Goal: Register for event/course

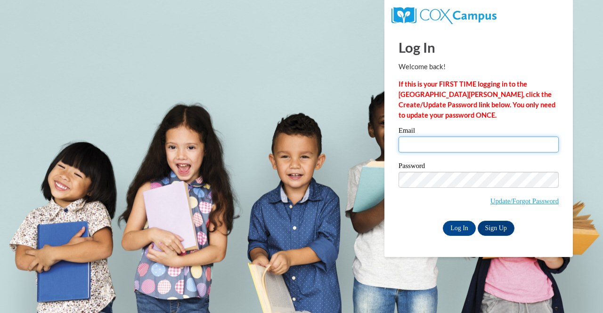
click at [472, 149] on input "Email" at bounding box center [478, 145] width 160 height 16
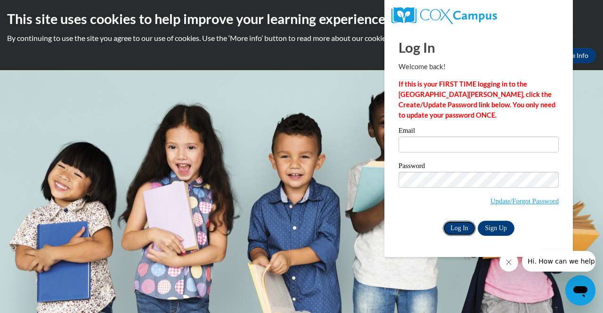
click at [457, 231] on input "Log In" at bounding box center [459, 228] width 33 height 15
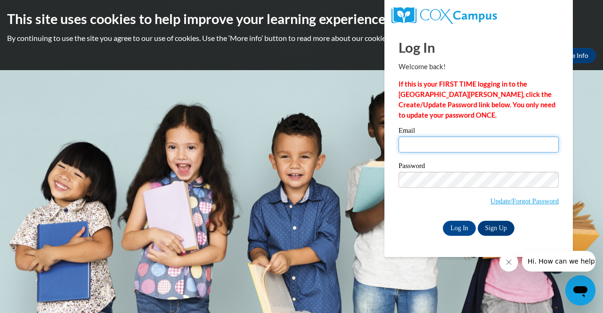
click at [423, 142] on input "Email" at bounding box center [478, 145] width 160 height 16
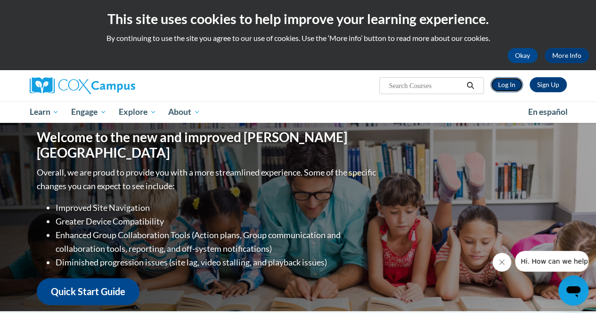
click at [508, 85] on link "Log In" at bounding box center [506, 84] width 33 height 15
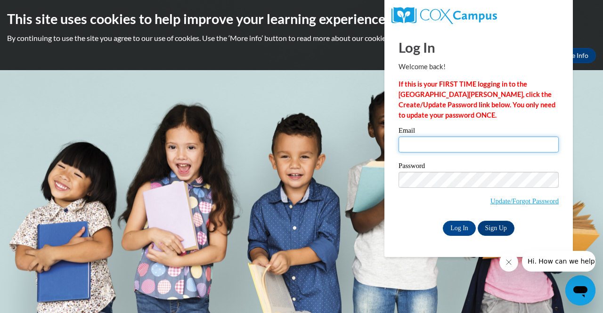
click at [465, 143] on input "Email" at bounding box center [478, 145] width 160 height 16
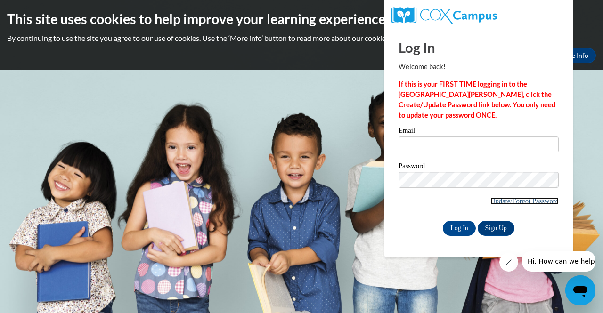
click at [513, 200] on link "Update/Forgot Password" at bounding box center [524, 201] width 68 height 8
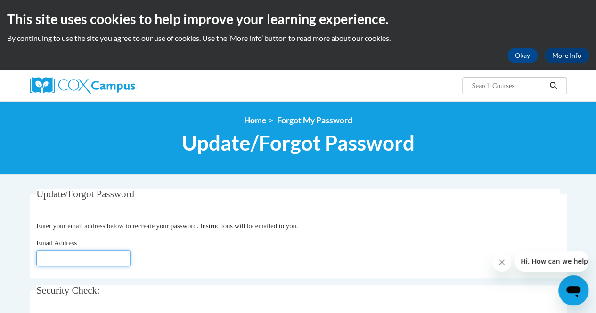
click at [73, 259] on input "Email Address" at bounding box center [83, 259] width 94 height 16
type input "ssmith@georgiasouthern.edu"
click button "Refresh captcha" at bounding box center [0, 0] width 0 height 0
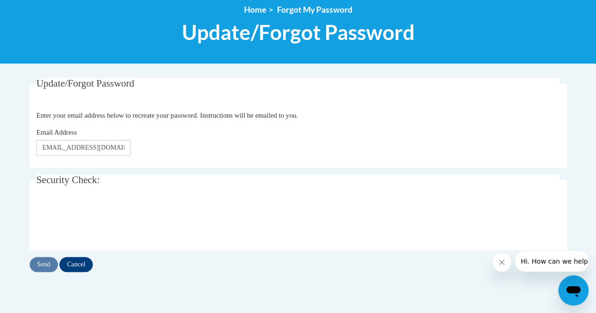
scroll to position [0, 0]
click at [39, 267] on input "Send" at bounding box center [44, 264] width 28 height 15
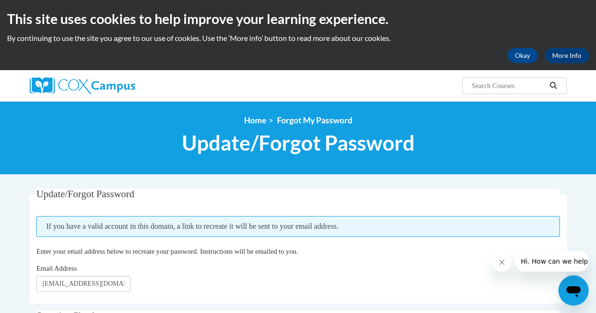
scroll to position [32, 0]
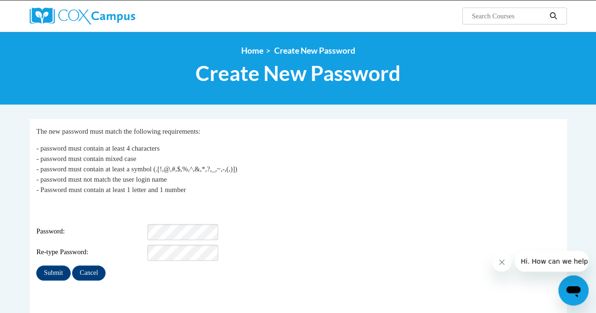
scroll to position [77, 0]
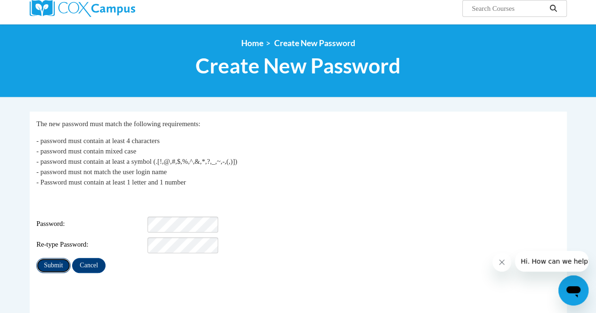
click at [51, 262] on input "Submit" at bounding box center [53, 265] width 34 height 15
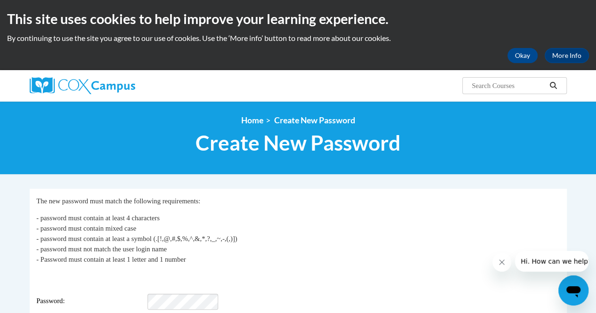
scroll to position [195, 0]
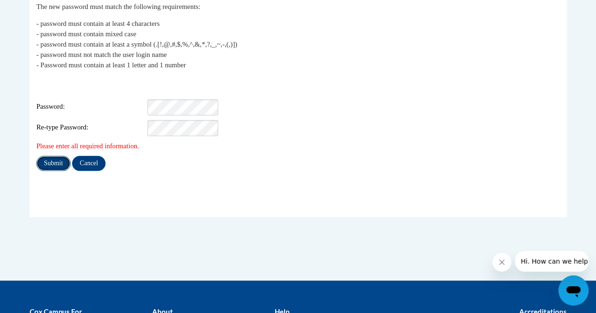
click at [61, 156] on input "Submit" at bounding box center [53, 163] width 34 height 15
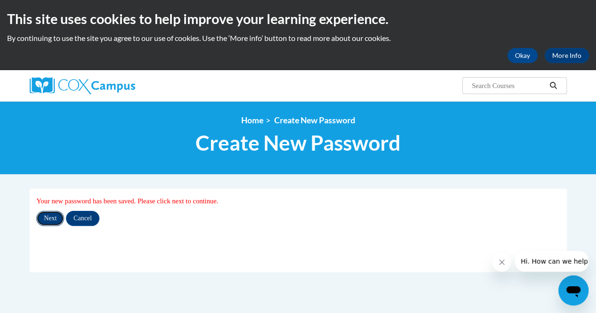
click at [54, 217] on input "Next" at bounding box center [50, 218] width 28 height 15
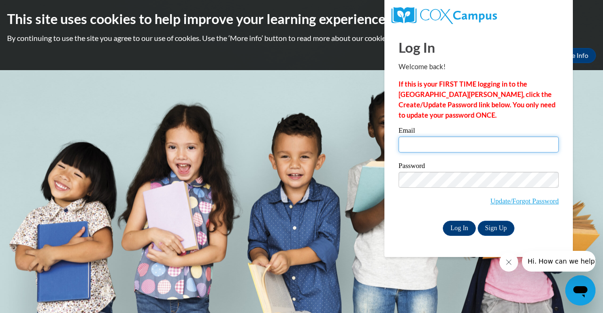
type input "[EMAIL_ADDRESS][DOMAIN_NAME]"
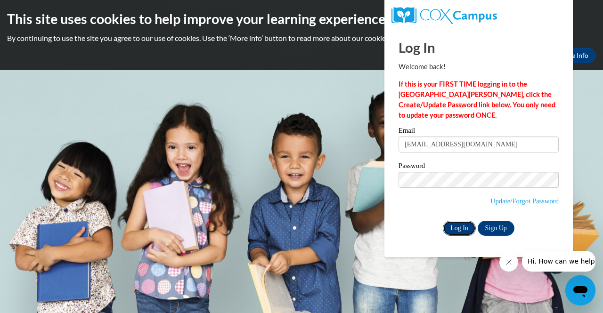
click at [466, 228] on input "Log In" at bounding box center [459, 228] width 33 height 15
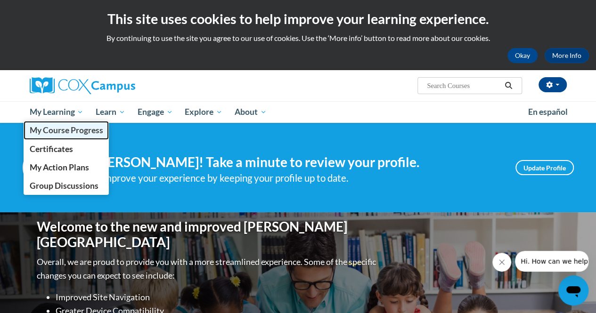
click at [59, 134] on span "My Course Progress" at bounding box center [65, 130] width 73 height 10
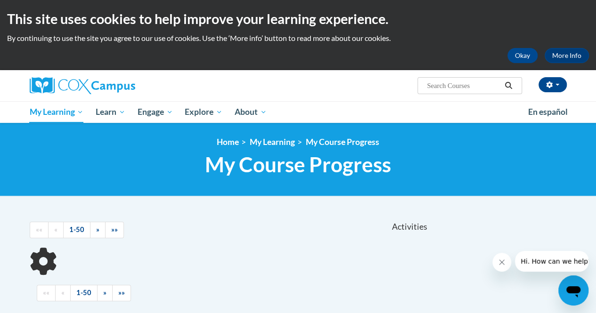
click at [187, 152] on div "<en>My Learning</en><fr>New fr_My Learning</fr><it>New it_My Learning</it><de>N…" at bounding box center [298, 159] width 551 height 45
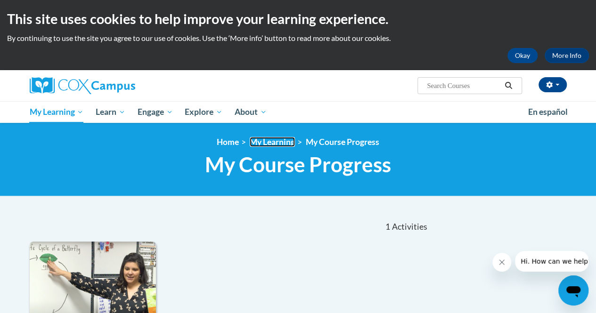
click at [271, 145] on link "My Learning" at bounding box center [272, 142] width 45 height 10
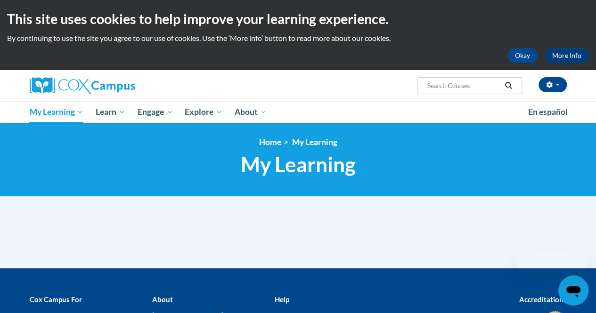
scroll to position [110, 0]
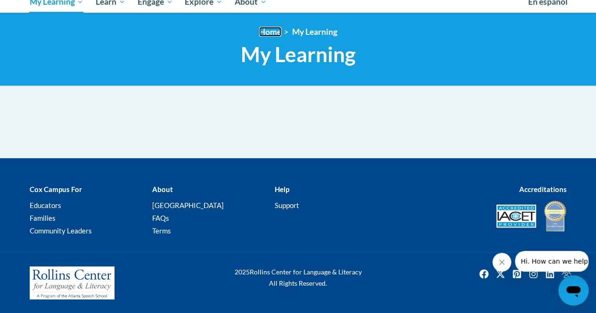
click at [273, 33] on link "Home" at bounding box center [270, 32] width 22 height 10
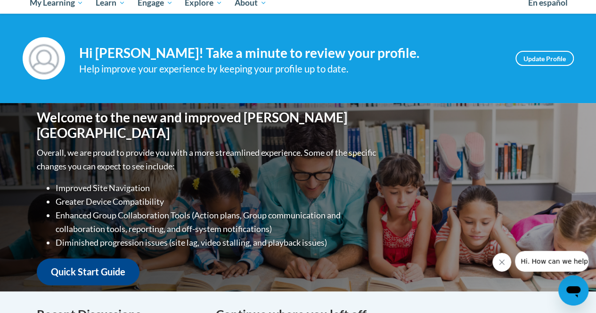
scroll to position [66, 0]
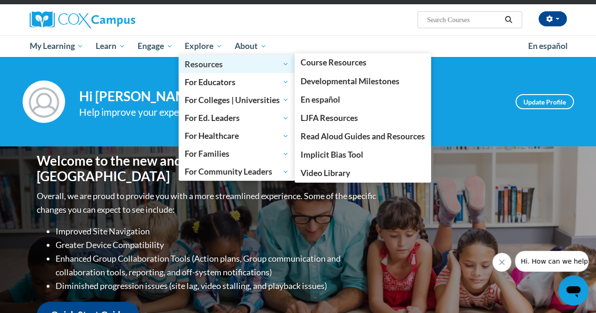
click at [201, 70] on span "Resources" at bounding box center [237, 63] width 104 height 11
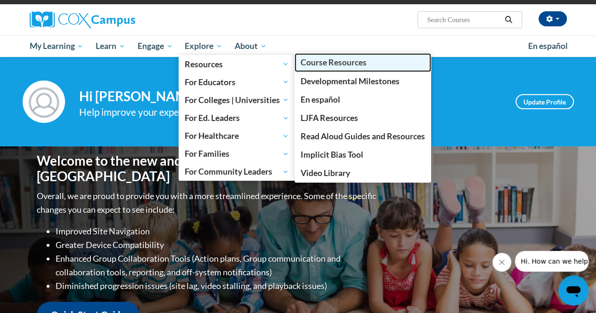
click at [307, 57] on link "Course Resources" at bounding box center [362, 62] width 137 height 18
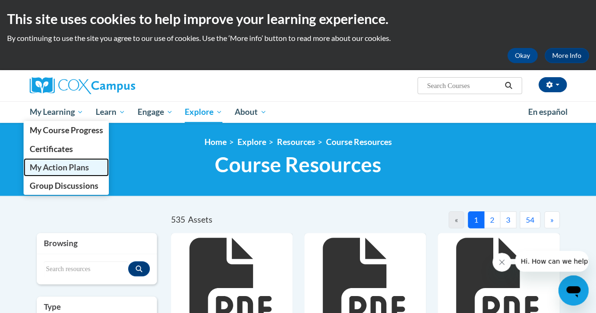
click at [48, 163] on span "My Action Plans" at bounding box center [58, 168] width 59 height 10
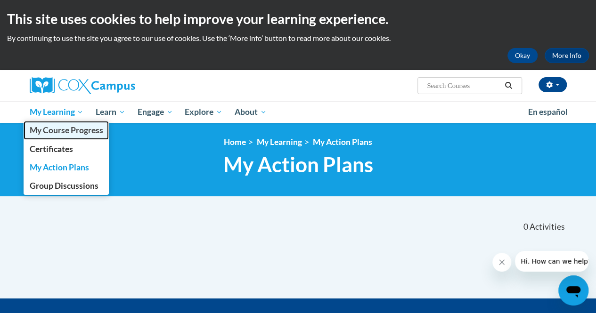
click at [59, 133] on span "My Course Progress" at bounding box center [65, 130] width 73 height 10
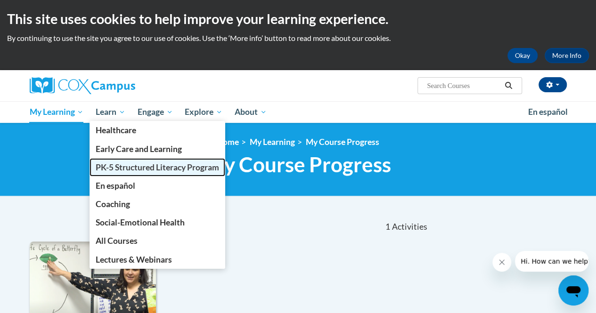
click at [128, 167] on span "PK-5 Structured Literacy Program" at bounding box center [157, 168] width 123 height 10
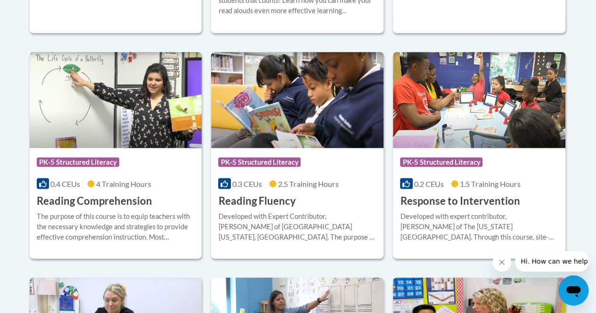
scroll to position [873, 0]
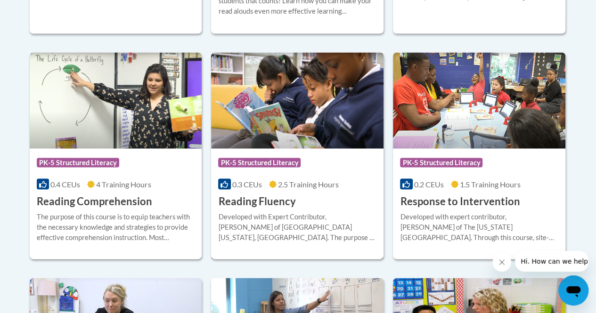
click at [291, 179] on div "0.3 CEUs 2.5 Training Hours" at bounding box center [297, 184] width 158 height 10
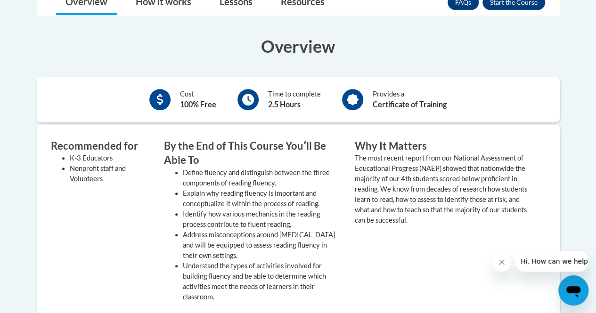
scroll to position [301, 0]
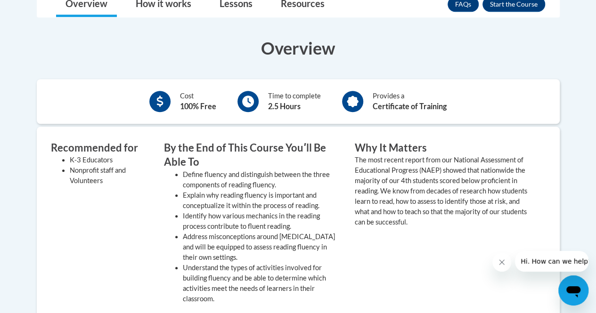
click at [396, 127] on div "Recommended for K-3 Educators Nonprofit staff and Volunteers By the End of This…" at bounding box center [298, 289] width 523 height 324
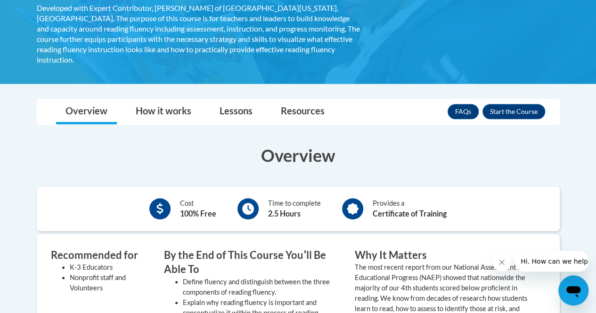
scroll to position [187, 0]
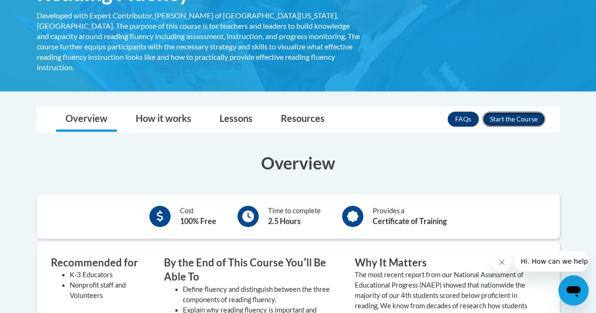
click at [512, 112] on button "Enroll" at bounding box center [513, 119] width 63 height 15
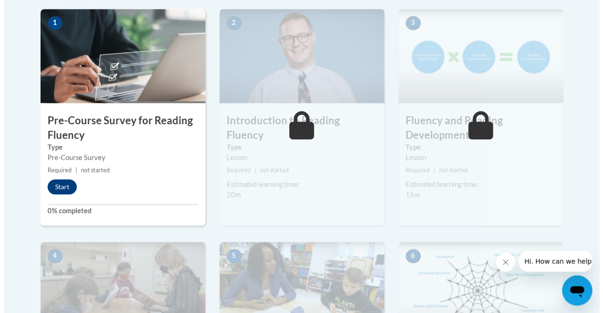
scroll to position [308, 0]
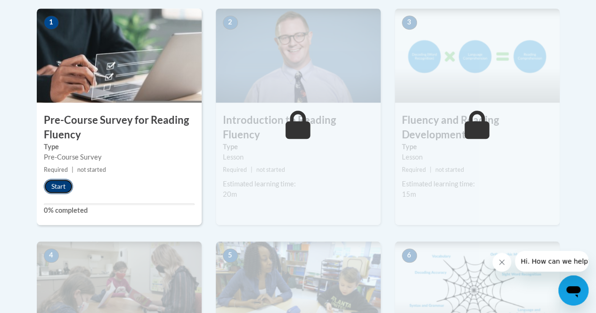
click at [65, 183] on button "Start" at bounding box center [58, 186] width 29 height 15
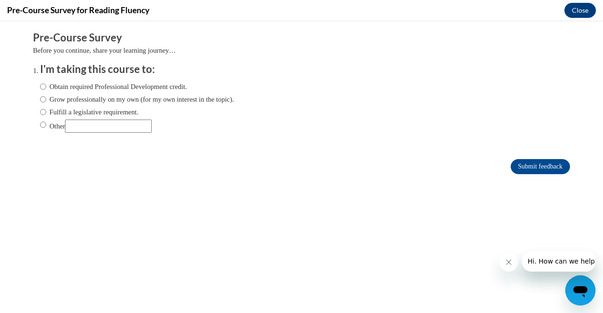
scroll to position [0, 0]
click at [104, 88] on label "Obtain required Professional Development credit." at bounding box center [113, 86] width 147 height 10
click at [46, 88] on input "Obtain required Professional Development credit." at bounding box center [43, 86] width 6 height 10
radio input "true"
click at [527, 169] on input "Submit feedback" at bounding box center [540, 166] width 59 height 15
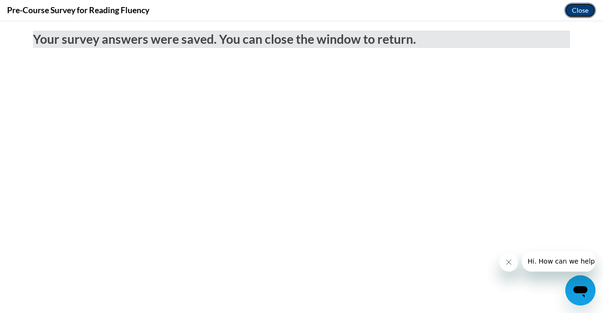
click at [580, 5] on button "Close" at bounding box center [580, 10] width 32 height 15
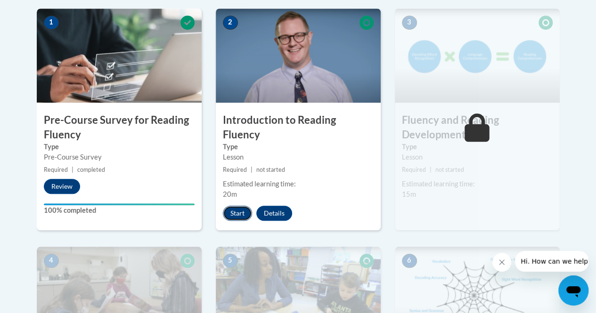
click at [241, 206] on button "Start" at bounding box center [237, 213] width 29 height 15
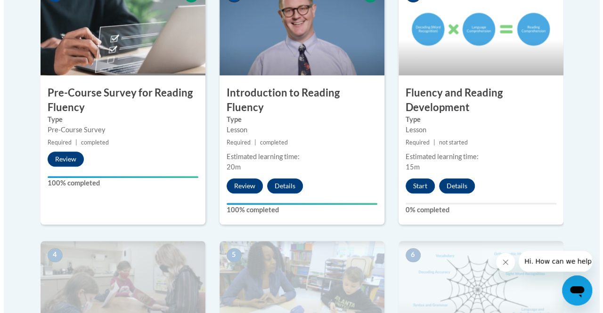
scroll to position [363, 0]
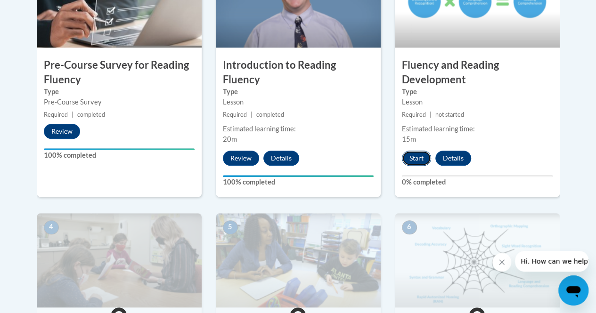
click at [407, 155] on button "Start" at bounding box center [416, 158] width 29 height 15
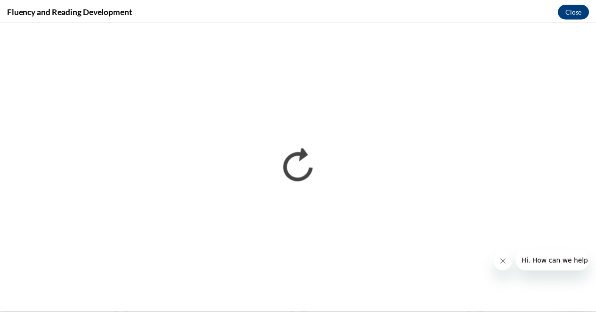
scroll to position [0, 0]
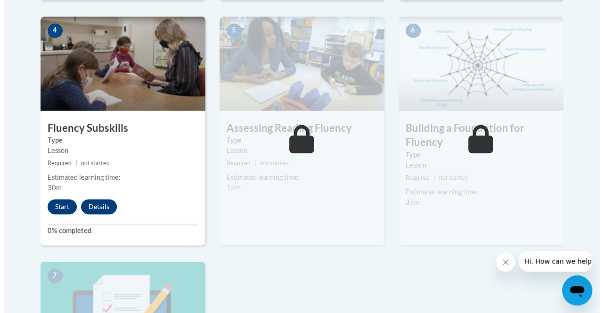
scroll to position [561, 0]
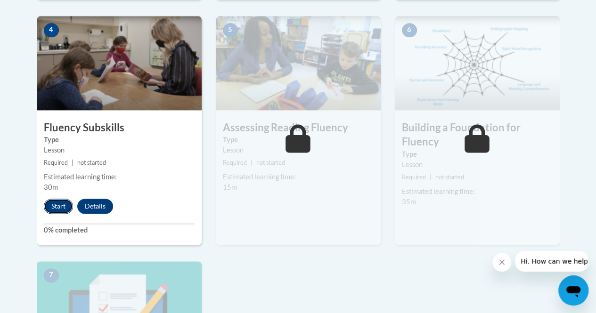
click at [60, 202] on button "Start" at bounding box center [58, 206] width 29 height 15
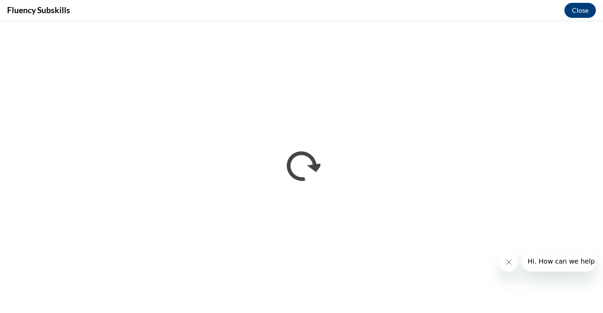
scroll to position [0, 0]
